Goal: Book appointment/travel/reservation

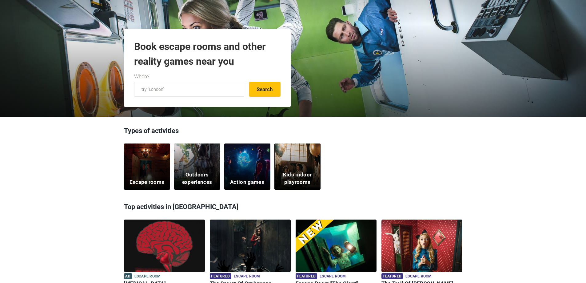
scroll to position [184, 0]
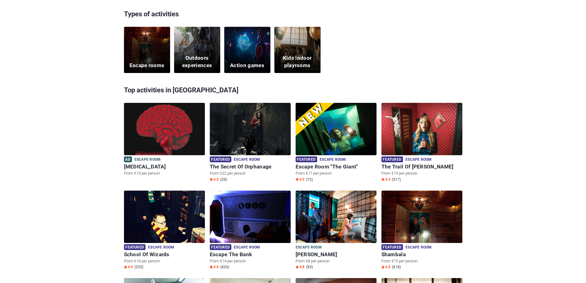
click at [153, 51] on div "Escape rooms" at bounding box center [147, 50] width 46 height 46
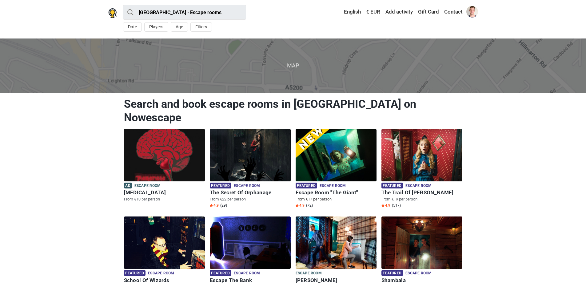
click at [334, 154] on img at bounding box center [335, 155] width 81 height 52
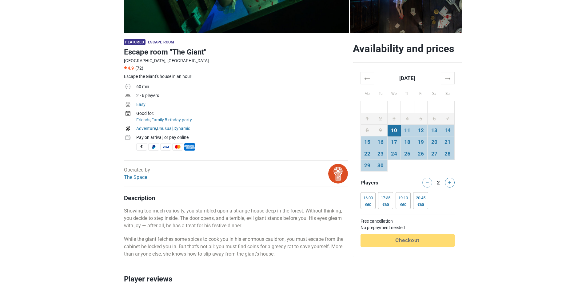
scroll to position [184, 0]
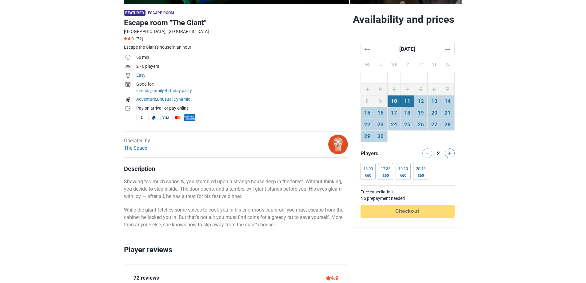
click at [410, 102] on td "11" at bounding box center [408, 101] width 14 height 12
click at [407, 112] on td "18" at bounding box center [408, 113] width 14 height 12
click at [411, 125] on td "25" at bounding box center [408, 125] width 14 height 12
click at [431, 127] on td "27" at bounding box center [434, 125] width 14 height 12
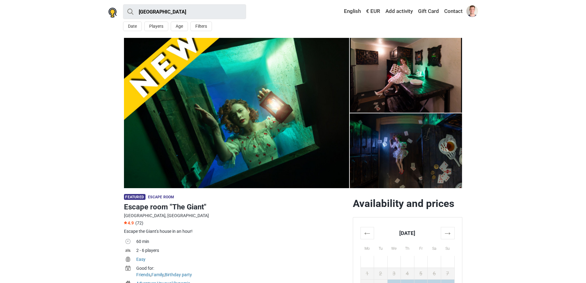
scroll to position [0, 0]
